Goal: Transaction & Acquisition: Purchase product/service

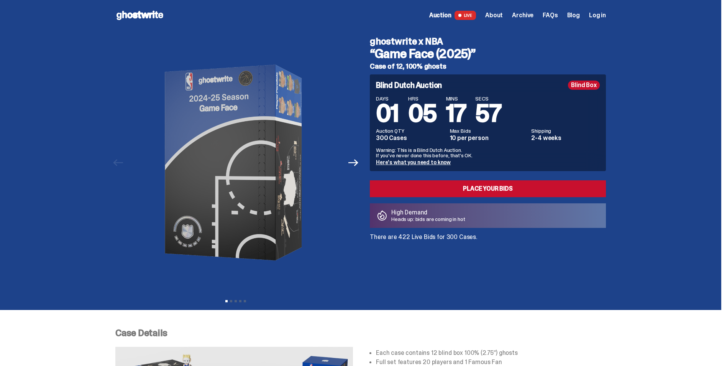
click at [156, 15] on use at bounding box center [140, 15] width 47 height 9
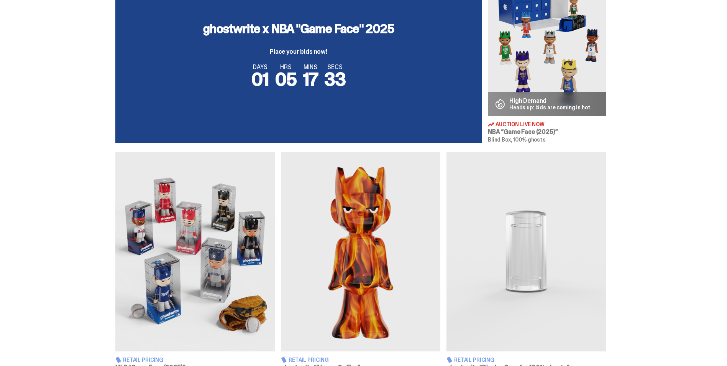
scroll to position [383, 0]
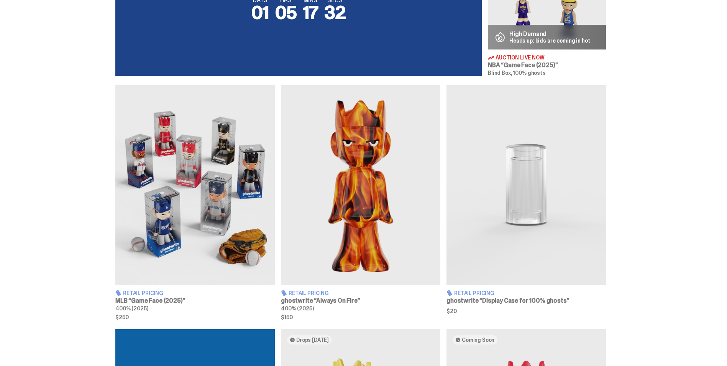
click at [194, 153] on img at bounding box center [194, 184] width 159 height 199
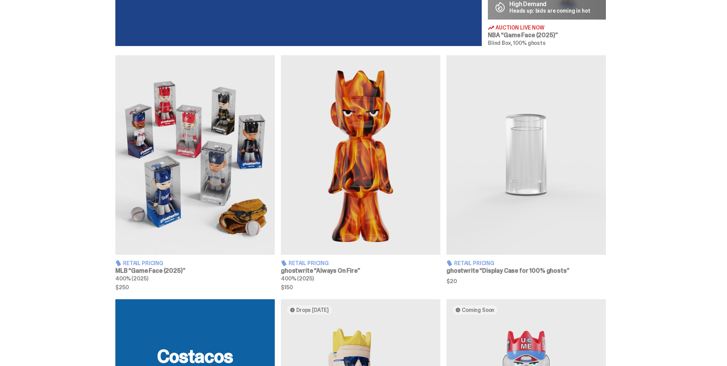
scroll to position [460, 0]
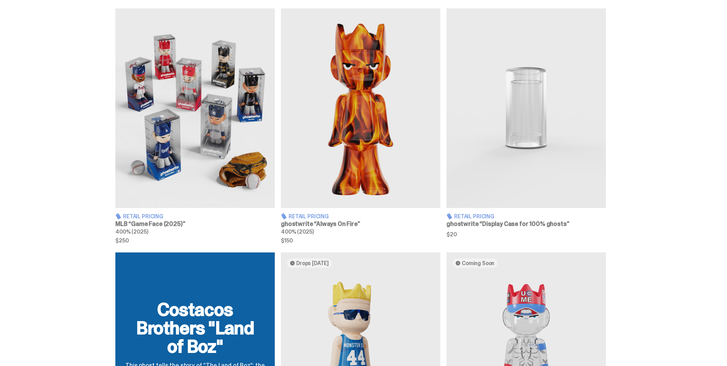
click at [340, 122] on img at bounding box center [360, 107] width 159 height 199
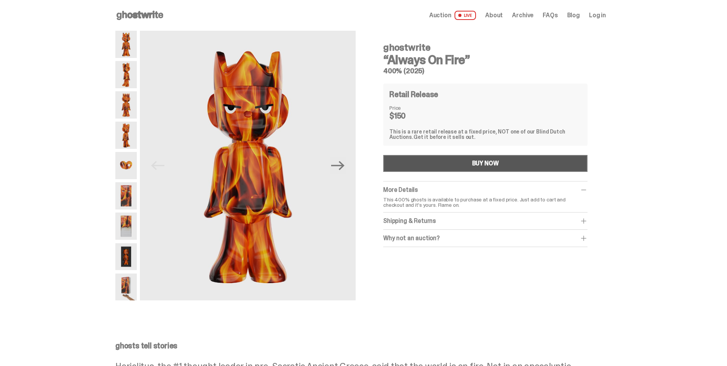
click at [477, 166] on div "BUY NOW" at bounding box center [485, 163] width 27 height 6
